Goal: Communication & Community: Share content

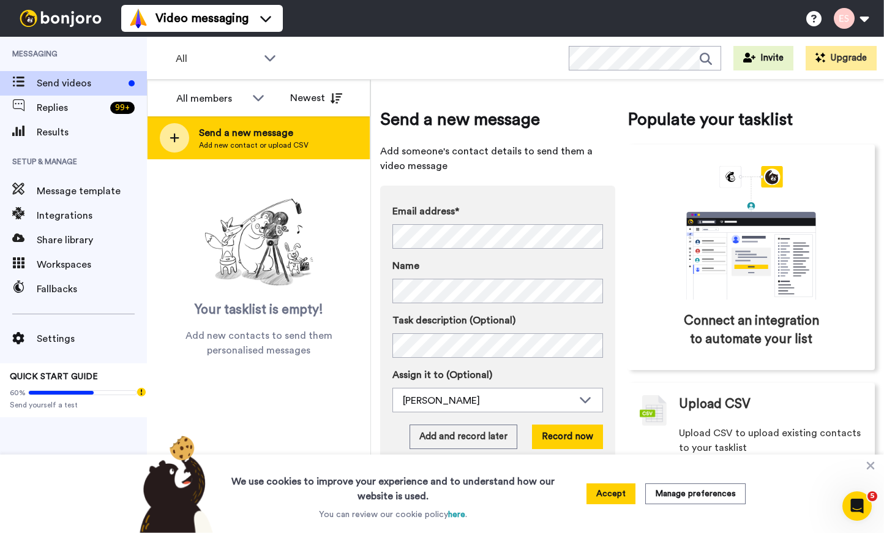
click at [250, 149] on span "Add new contact or upload CSV" at bounding box center [254, 145] width 110 height 10
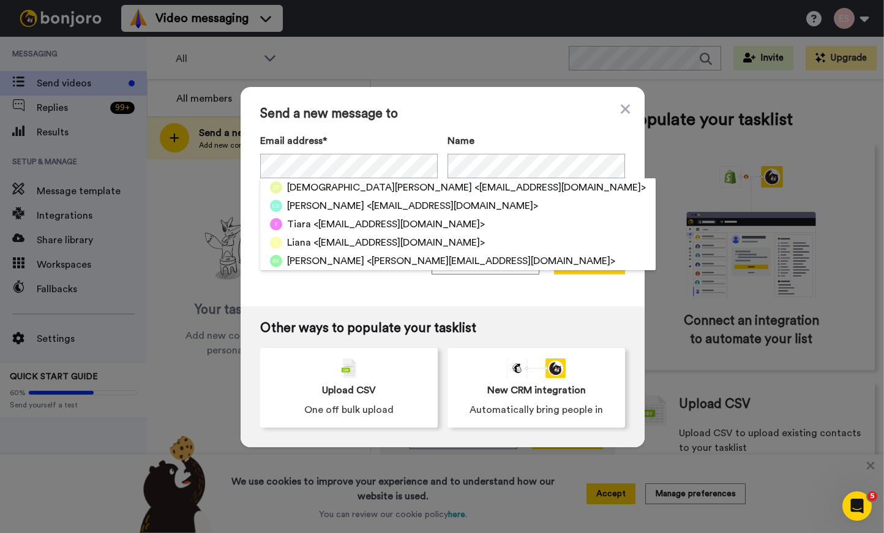
click at [446, 113] on span "Send a new message to" at bounding box center [442, 114] width 365 height 15
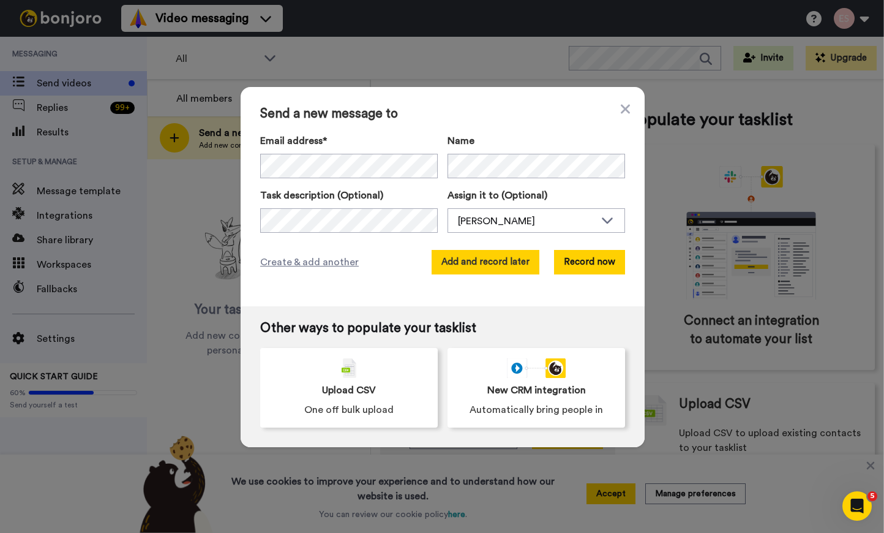
click at [470, 264] on button "Add and record later" at bounding box center [486, 262] width 108 height 24
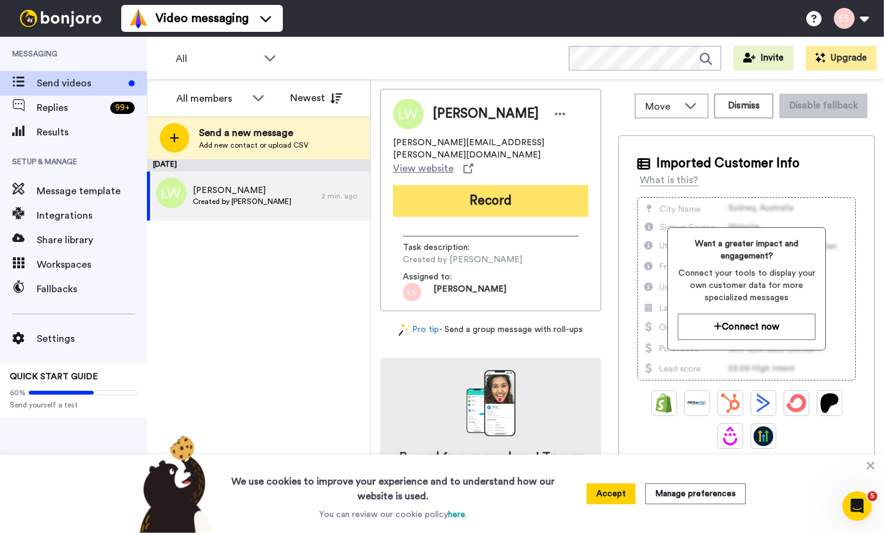
click at [483, 195] on body "Video messaging Switch to Video messaging Testimonials Settings Discover Help &…" at bounding box center [442, 266] width 884 height 533
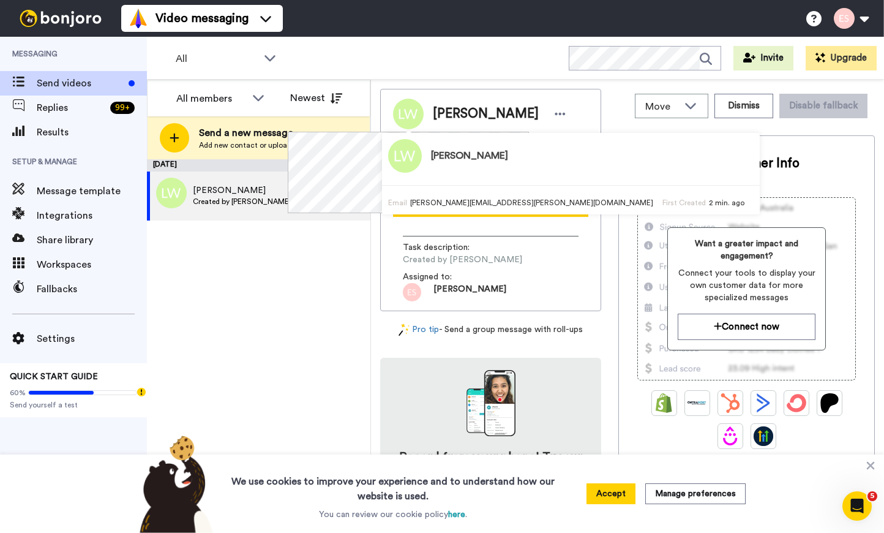
click at [344, 274] on div "October 10 Lashanda Williams Created by Esther Scharpf 2 min. ago" at bounding box center [258, 345] width 223 height 373
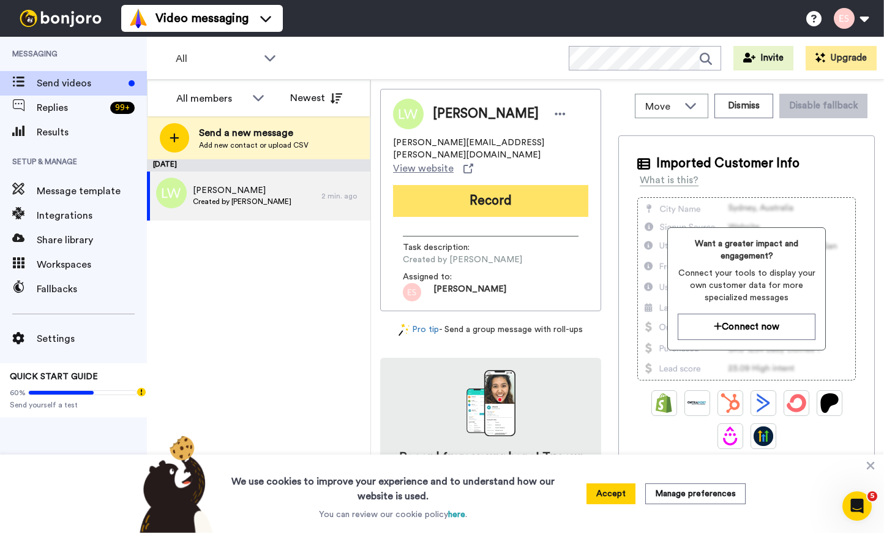
click at [477, 185] on button "Record" at bounding box center [490, 201] width 195 height 32
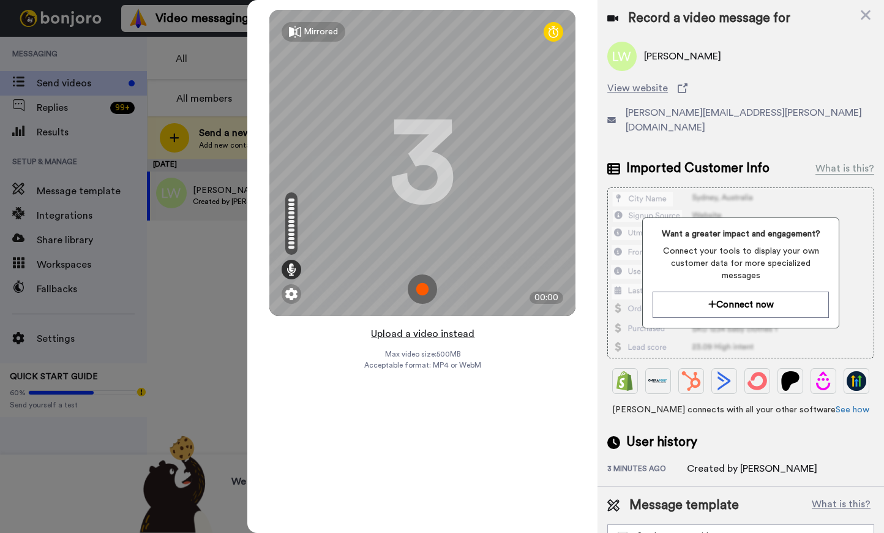
click at [452, 332] on button "Upload a video instead" at bounding box center [422, 334] width 111 height 16
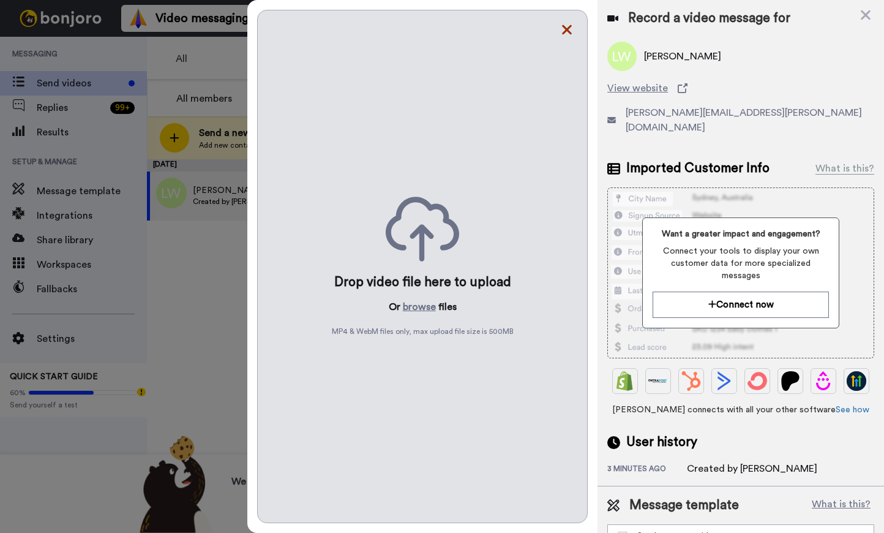
click at [569, 28] on icon at bounding box center [567, 30] width 10 height 10
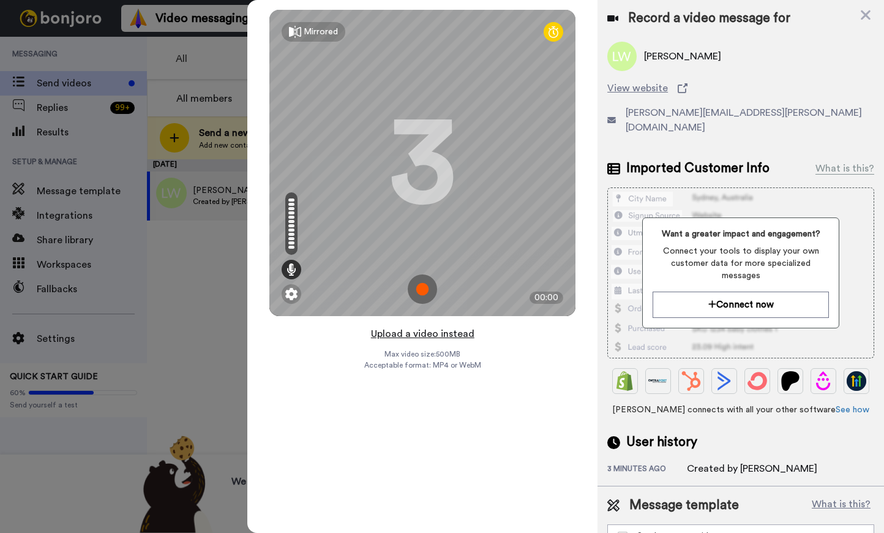
click at [417, 335] on button "Upload a video instead" at bounding box center [422, 334] width 111 height 16
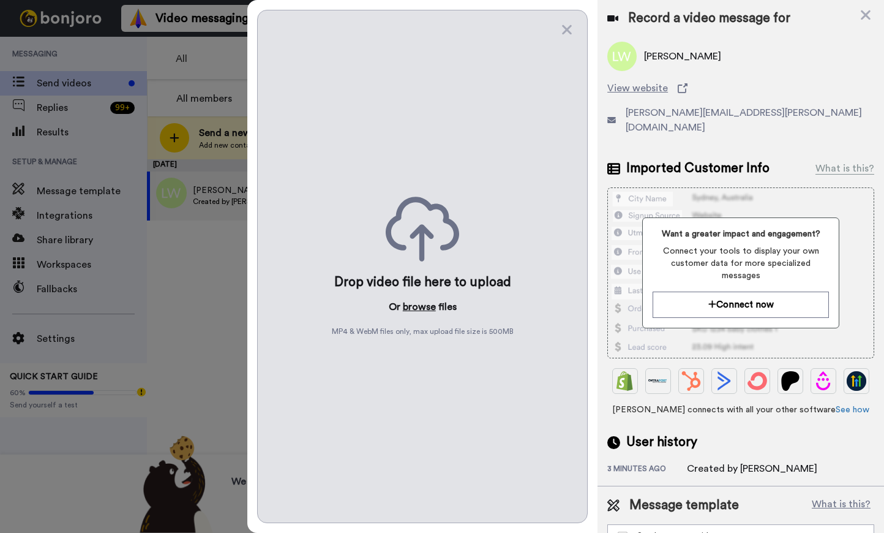
click at [422, 307] on button "browse" at bounding box center [419, 306] width 33 height 15
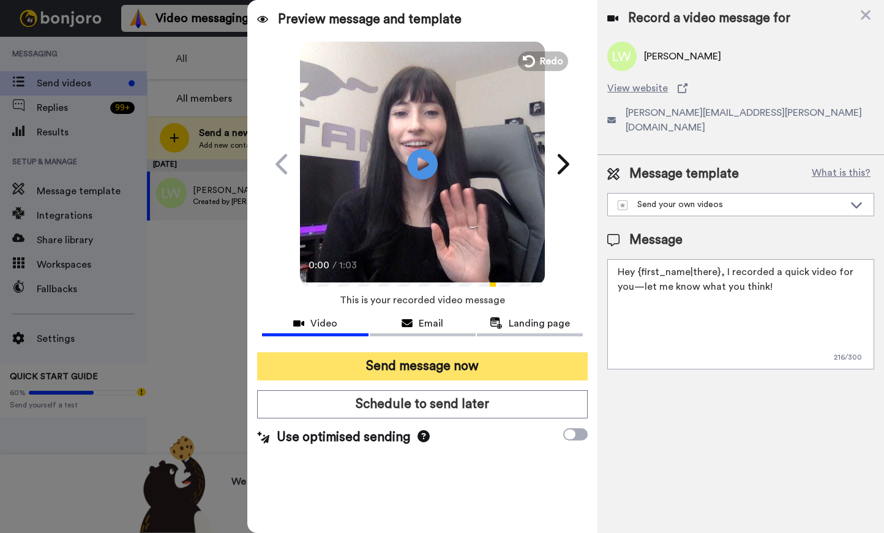
click at [405, 364] on button "Send message now" at bounding box center [422, 366] width 331 height 28
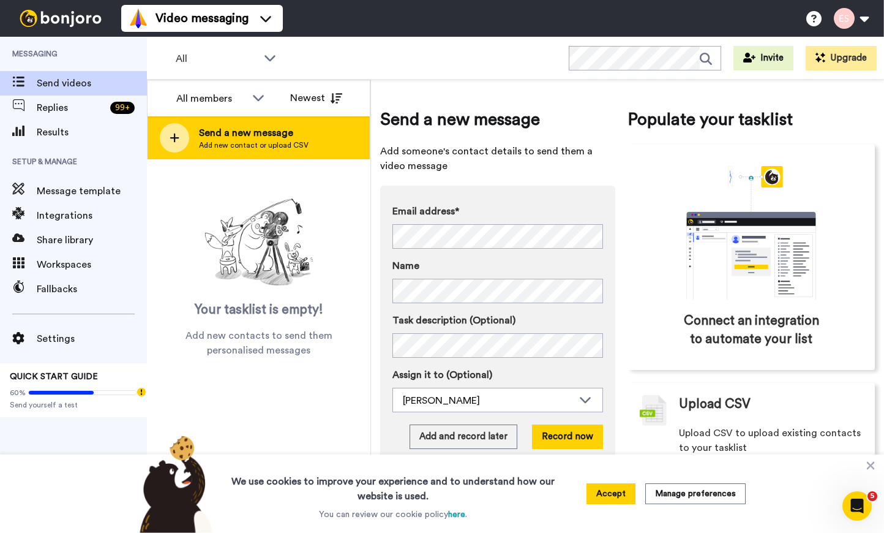
click at [234, 149] on span "Add new contact or upload CSV" at bounding box center [254, 145] width 110 height 10
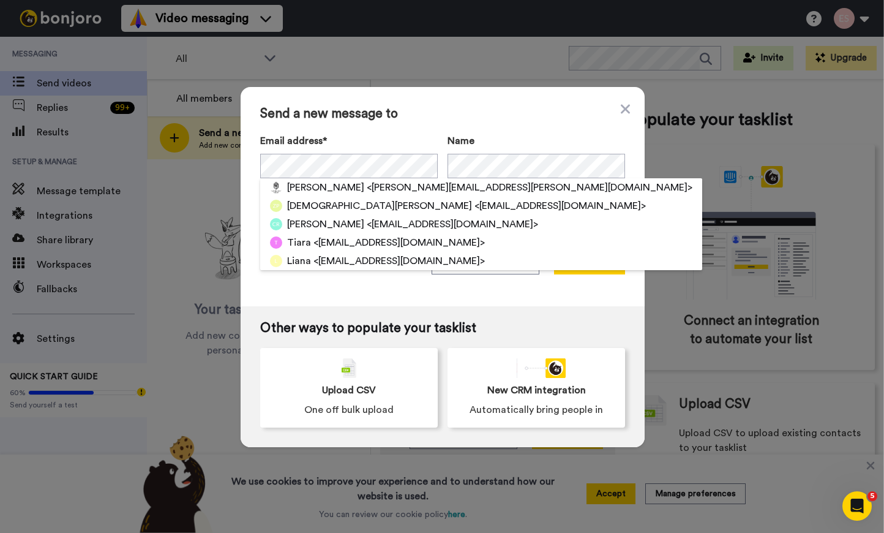
click at [422, 135] on label "Email address*" at bounding box center [349, 140] width 178 height 15
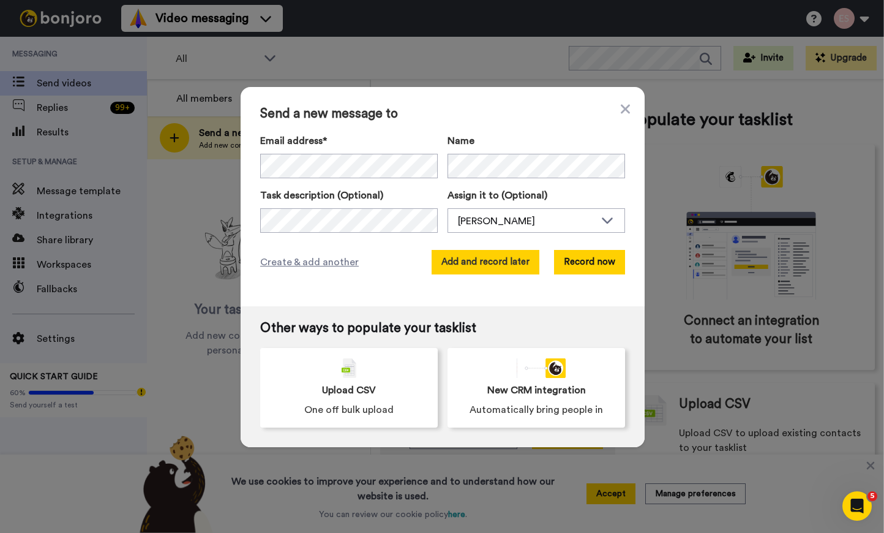
click at [470, 270] on button "Add and record later" at bounding box center [486, 262] width 108 height 24
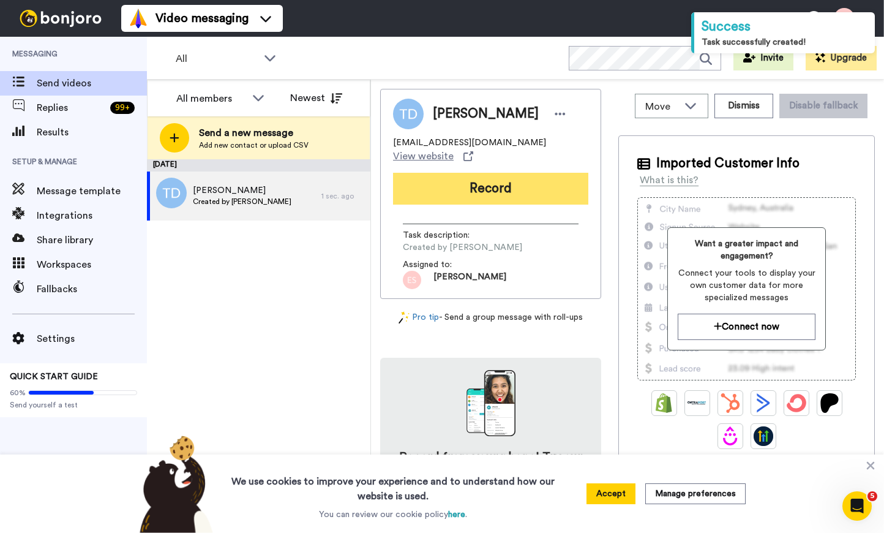
click at [466, 181] on button "Record" at bounding box center [490, 189] width 195 height 32
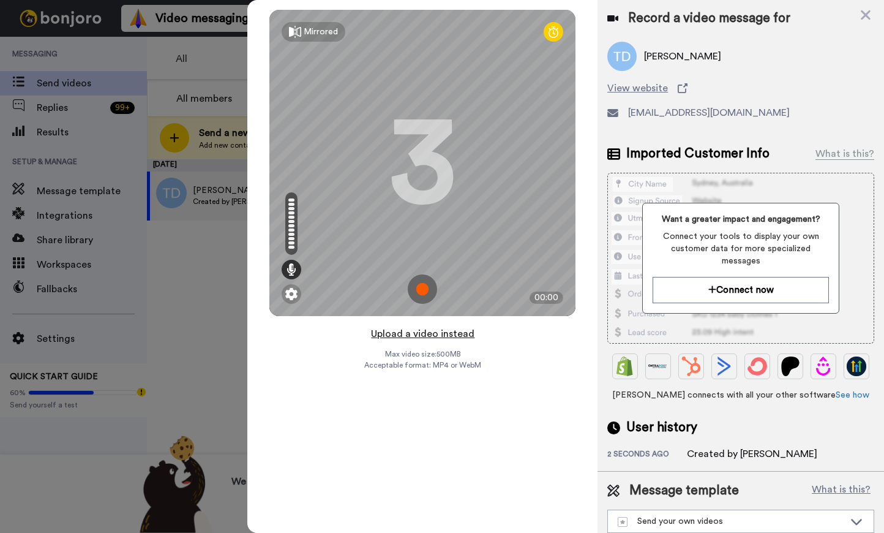
click at [416, 337] on button "Upload a video instead" at bounding box center [422, 334] width 111 height 16
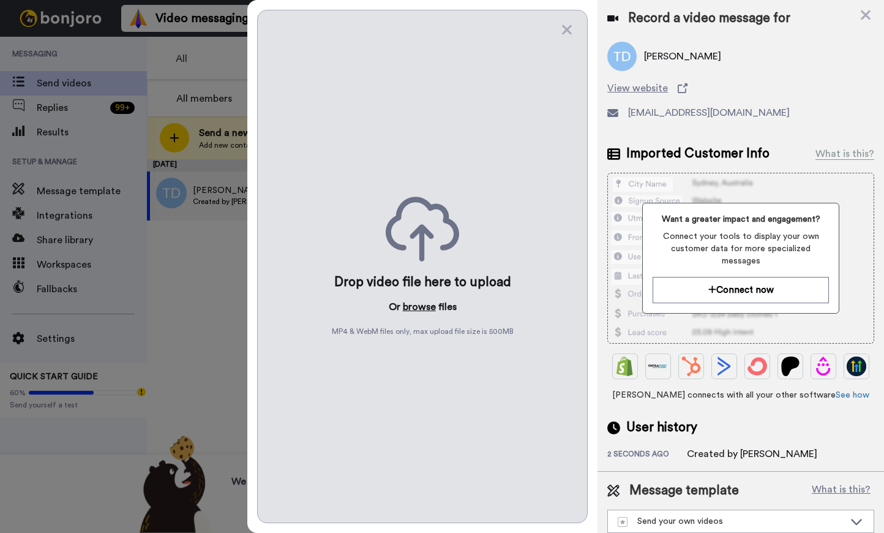
click at [421, 308] on button "browse" at bounding box center [419, 306] width 33 height 15
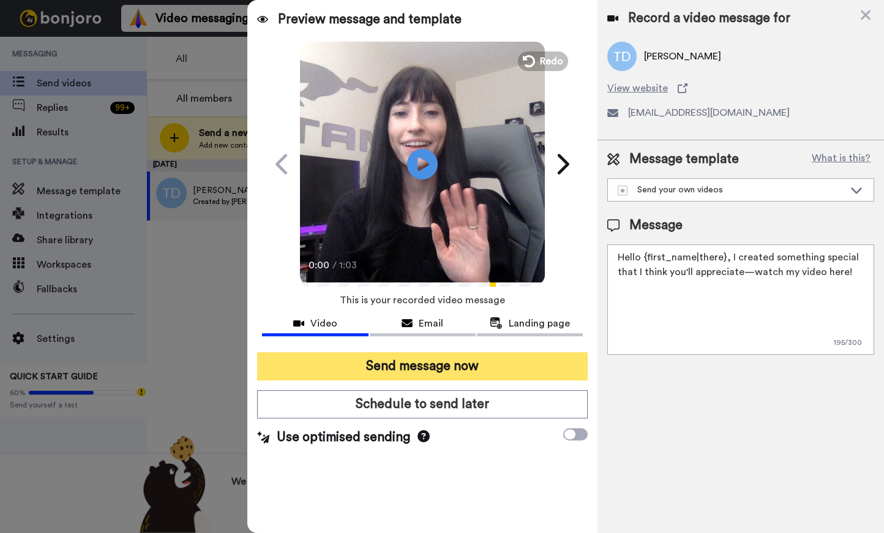
click at [453, 369] on button "Send message now" at bounding box center [422, 366] width 331 height 28
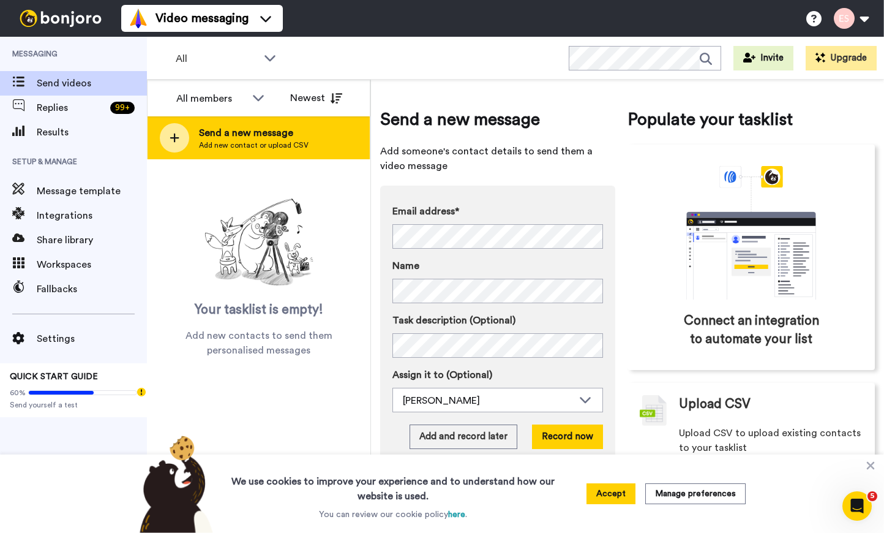
click at [326, 138] on div "Send a new message Add new contact or upload CSV" at bounding box center [259, 137] width 222 height 43
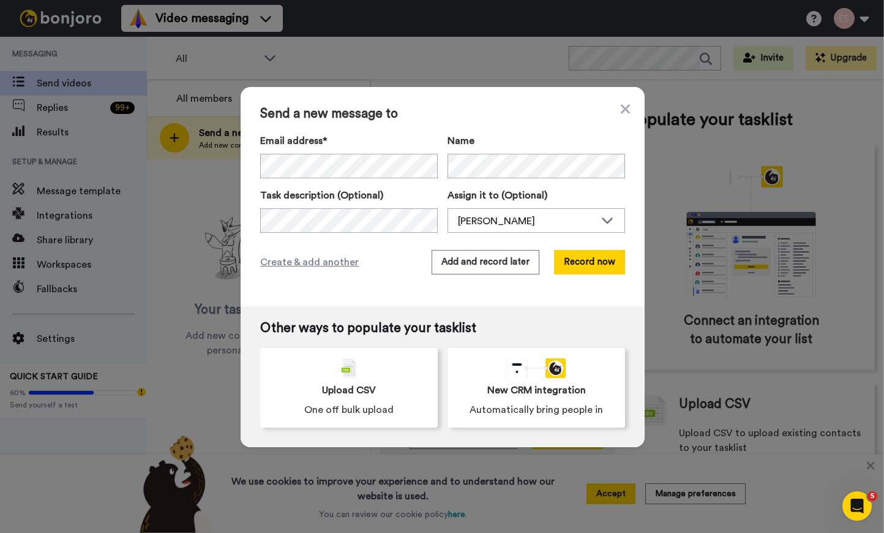
click at [493, 121] on span "Send a new message to" at bounding box center [442, 114] width 365 height 15
click at [486, 268] on button "Add and record later" at bounding box center [486, 262] width 108 height 24
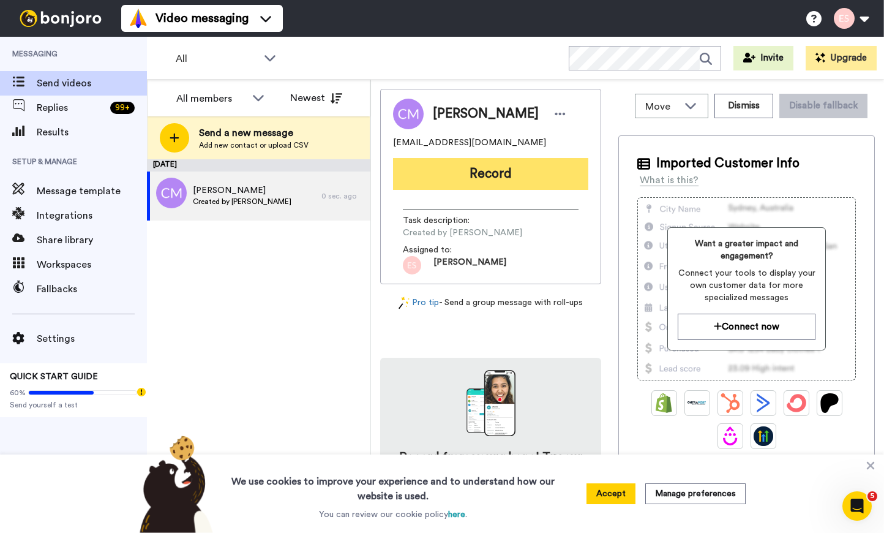
click at [474, 178] on button "Record" at bounding box center [490, 174] width 195 height 32
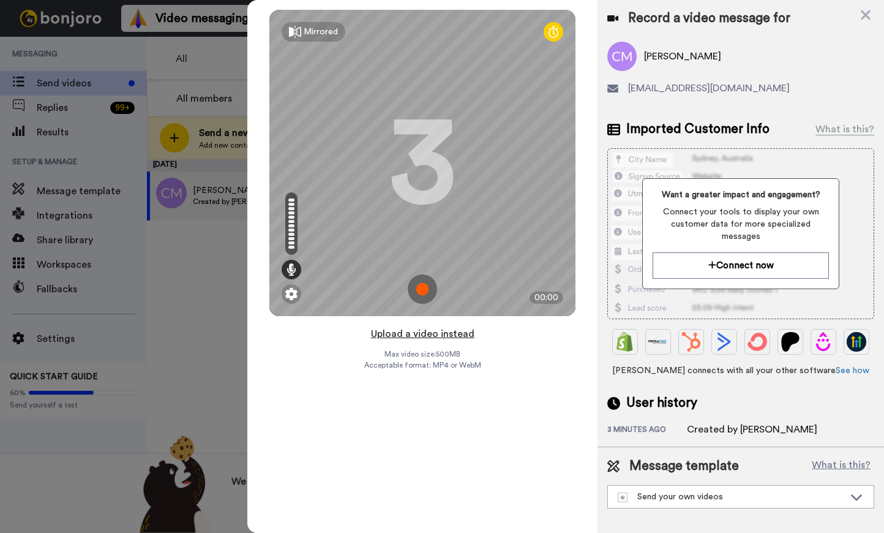
click at [425, 339] on button "Upload a video instead" at bounding box center [422, 334] width 111 height 16
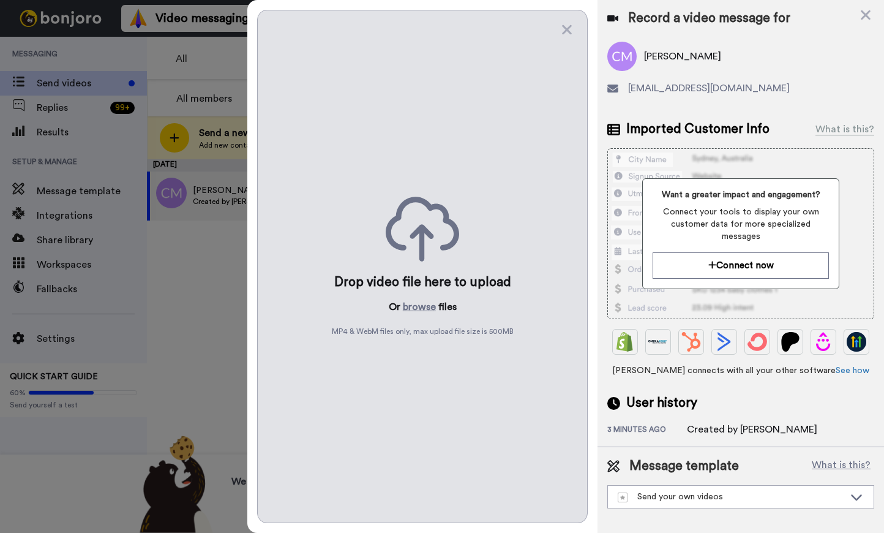
click at [425, 298] on div "Drop video file here to upload Or browse files MP4 & WebM files only, max uploa…" at bounding box center [422, 266] width 331 height 513
click at [421, 307] on button "browse" at bounding box center [419, 306] width 33 height 15
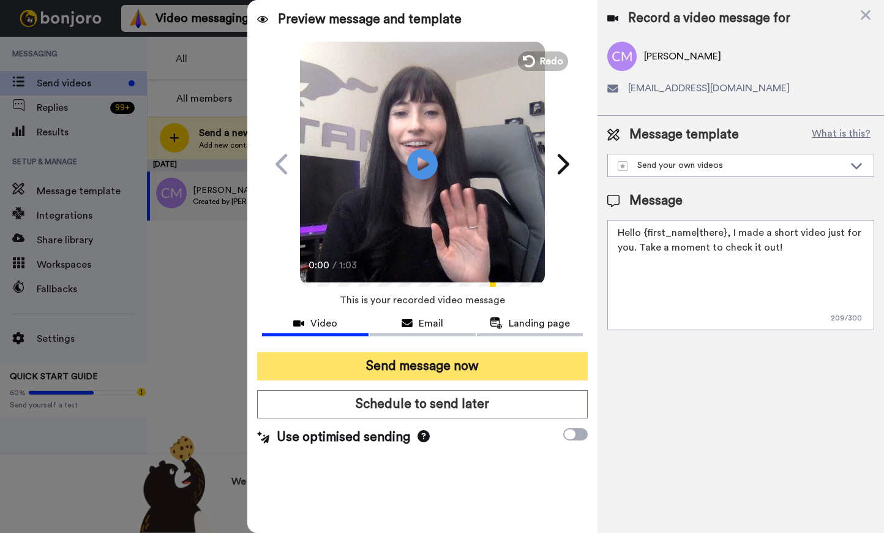
click at [394, 364] on button "Send message now" at bounding box center [422, 366] width 331 height 28
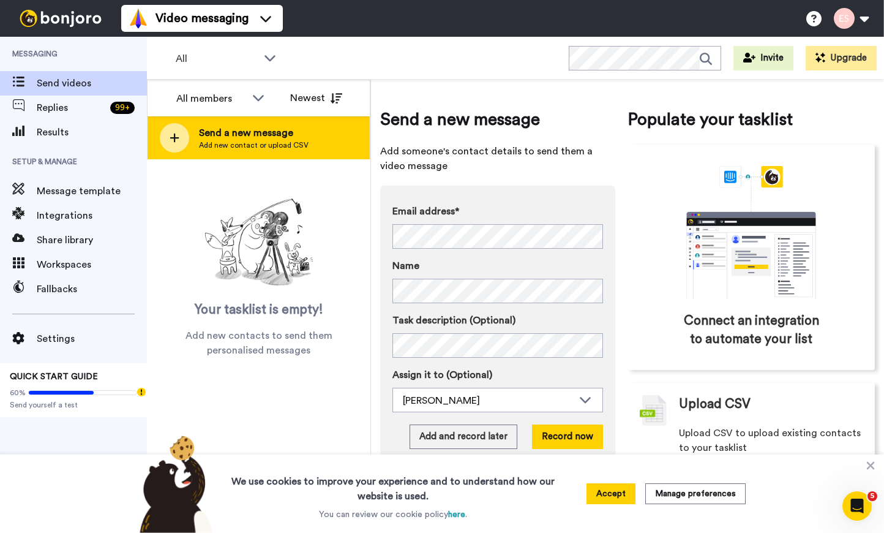
click at [226, 148] on span "Add new contact or upload CSV" at bounding box center [254, 145] width 110 height 10
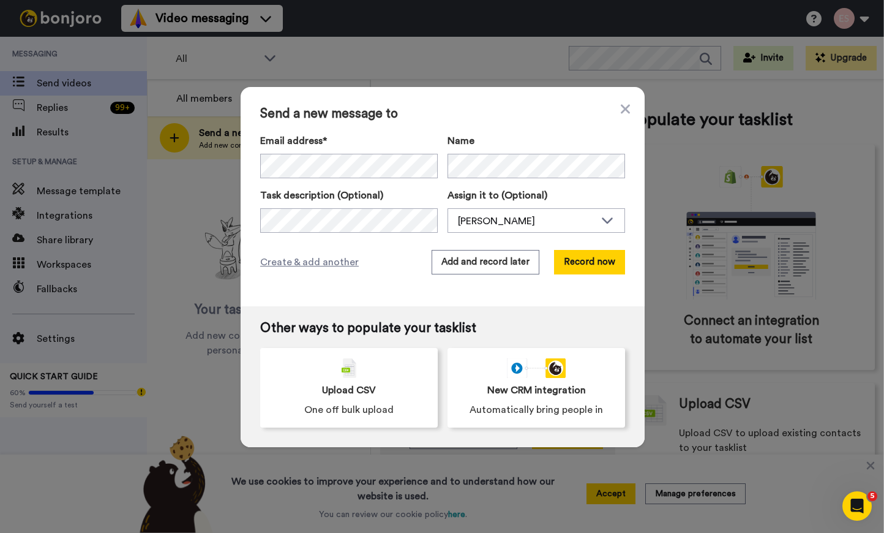
click at [484, 119] on span "Send a new message to" at bounding box center [442, 114] width 365 height 15
click at [501, 260] on button "Add and record later" at bounding box center [486, 262] width 108 height 24
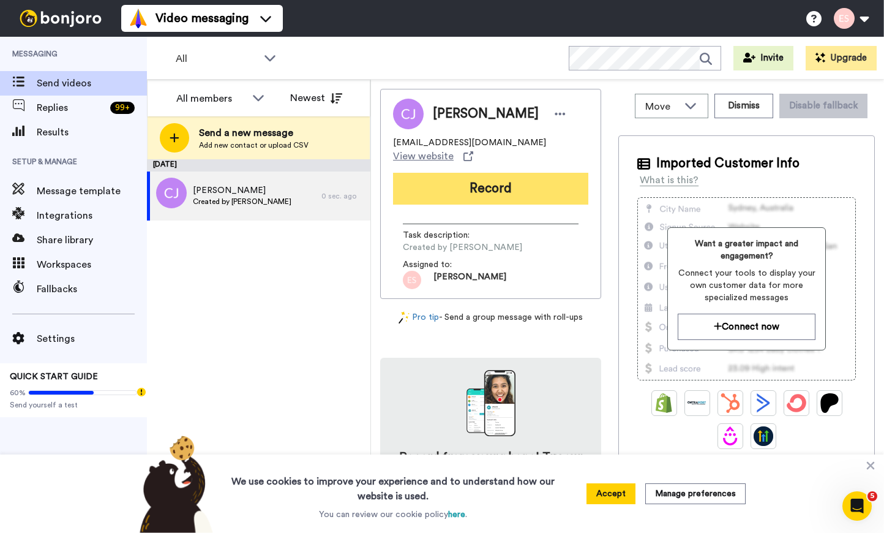
click at [456, 190] on button "Record" at bounding box center [490, 189] width 195 height 32
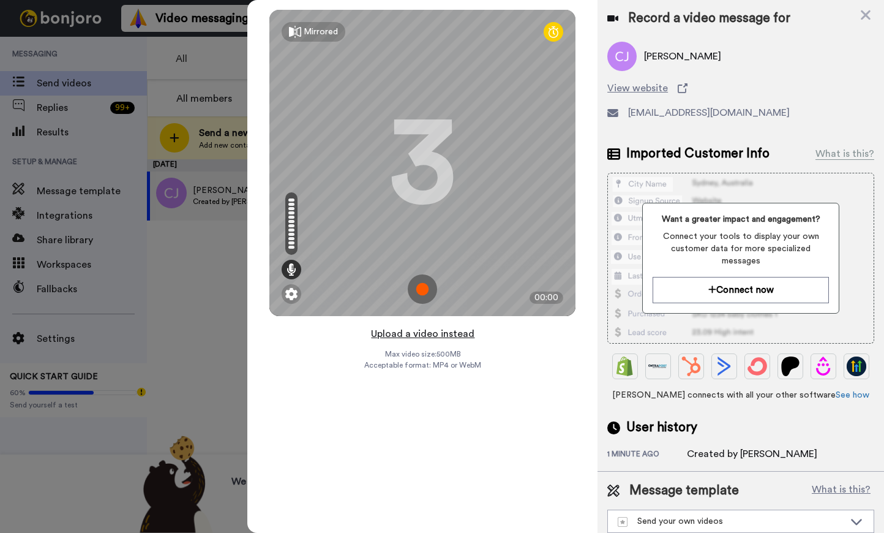
click at [416, 339] on button "Upload a video instead" at bounding box center [422, 334] width 111 height 16
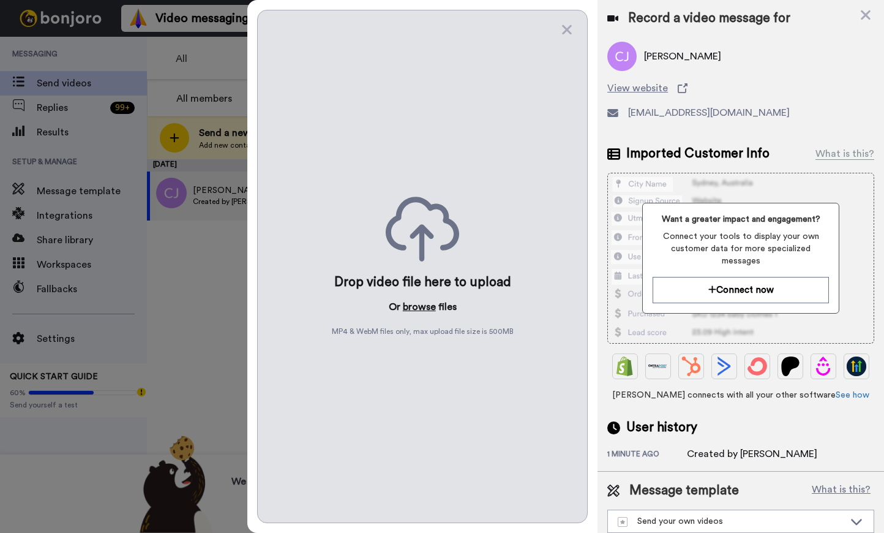
click at [413, 307] on button "browse" at bounding box center [419, 306] width 33 height 15
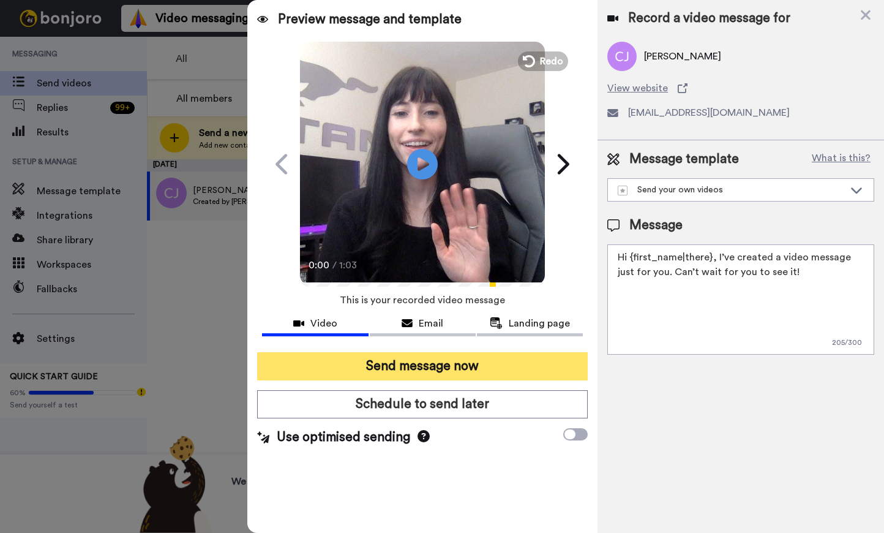
click at [416, 364] on button "Send message now" at bounding box center [422, 366] width 331 height 28
